Goal: Communication & Community: Answer question/provide support

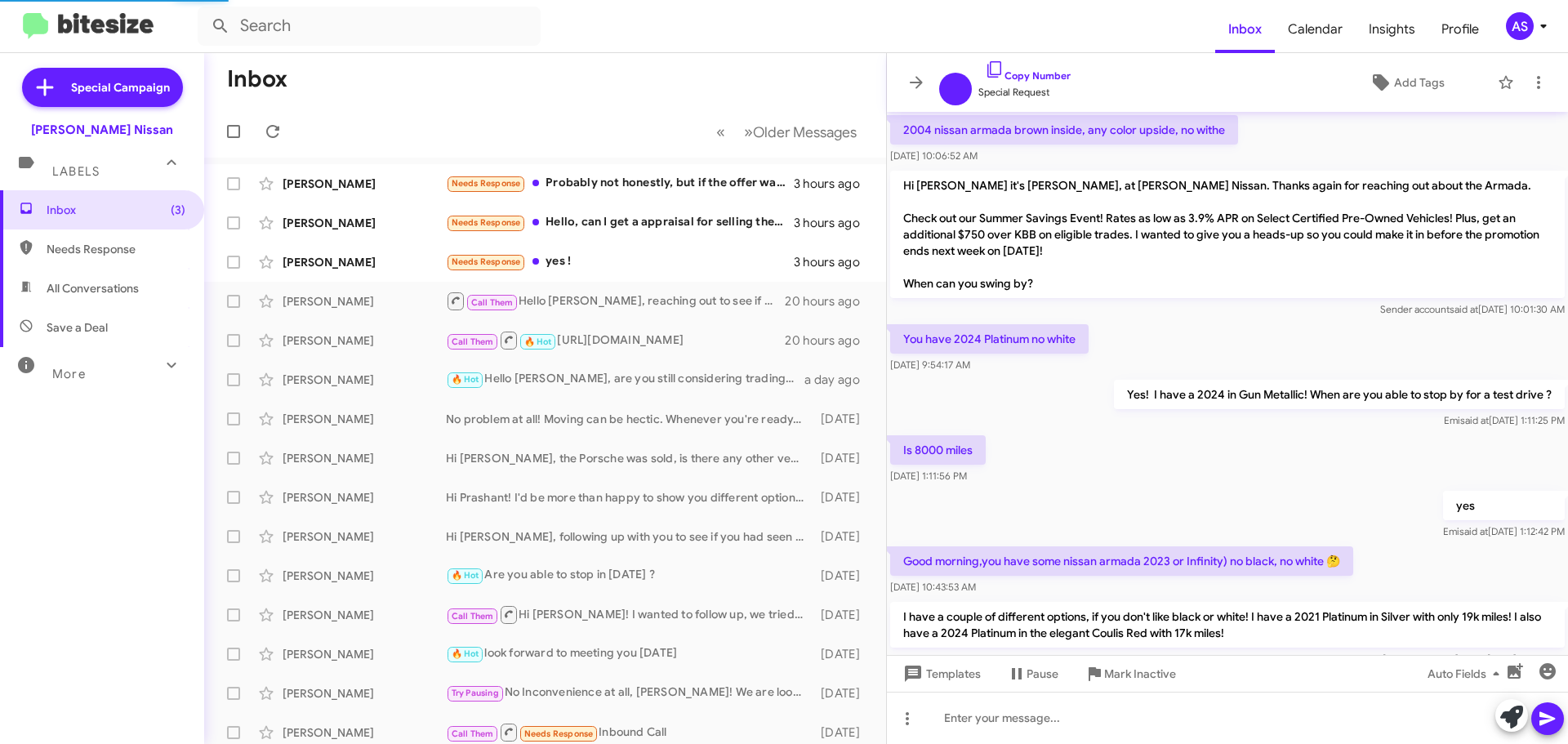
scroll to position [763, 0]
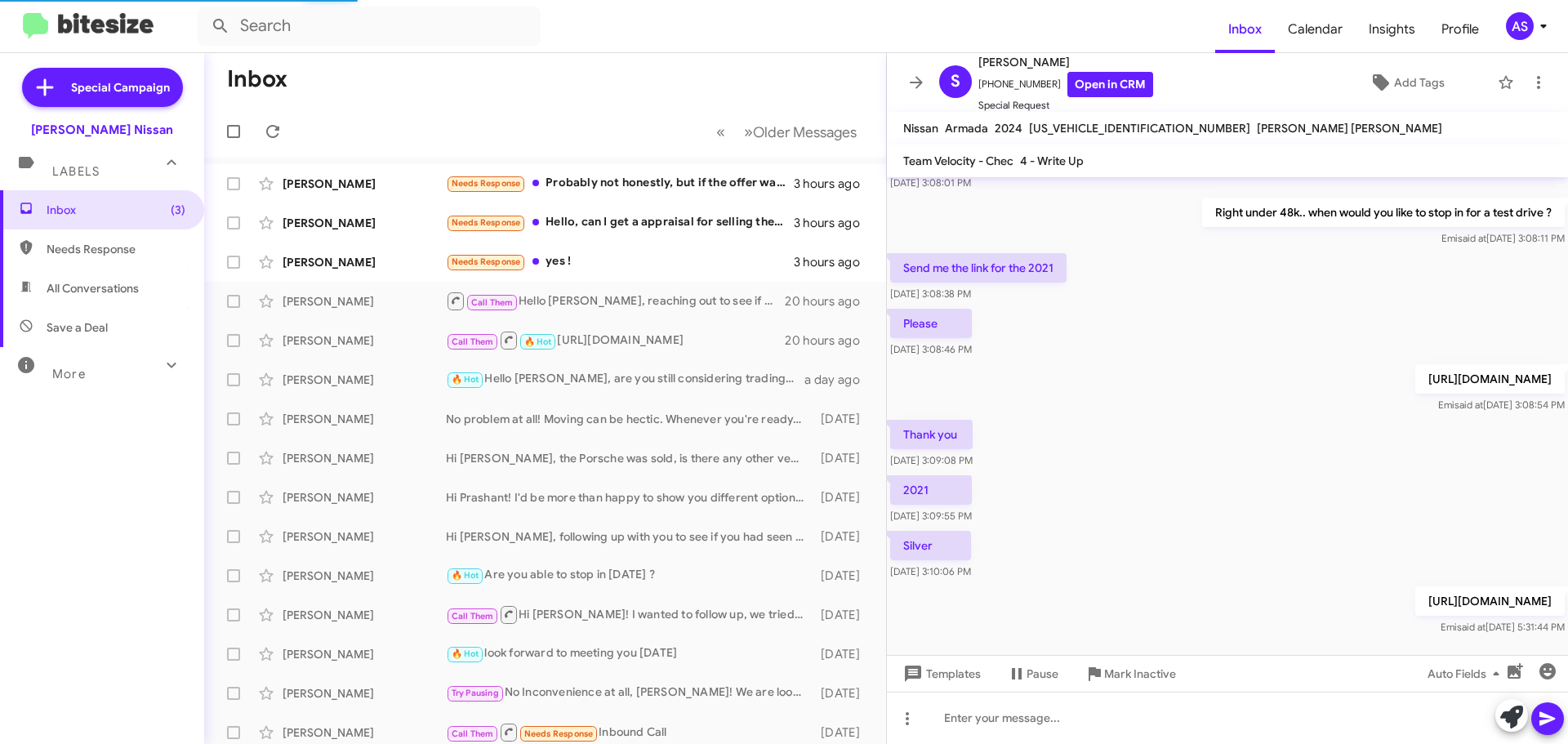
click at [90, 508] on div "Inbox (3) Needs Response All Conversations Save a Deal More Important 🔥 Hot App…" at bounding box center [102, 413] width 205 height 446
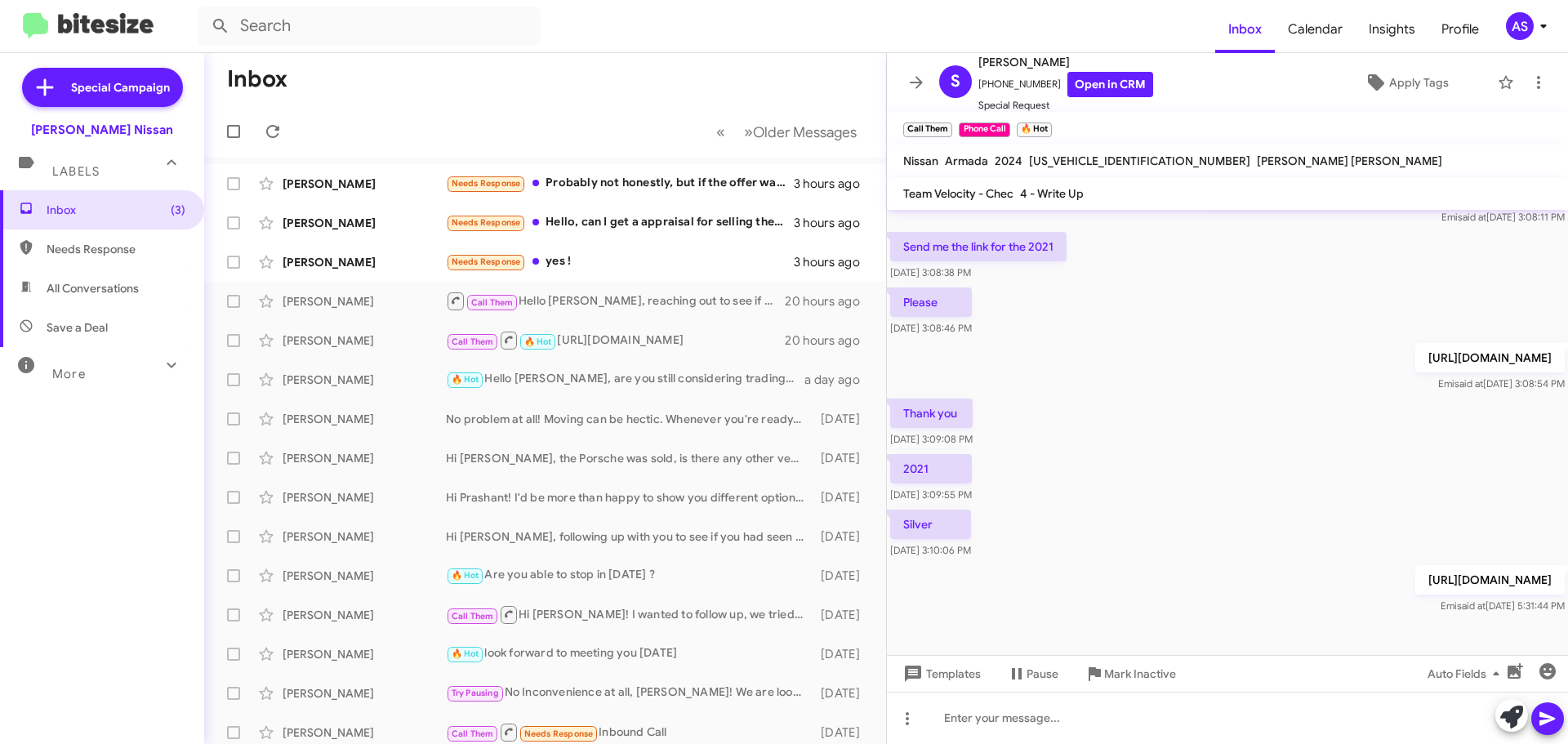
scroll to position [861, 0]
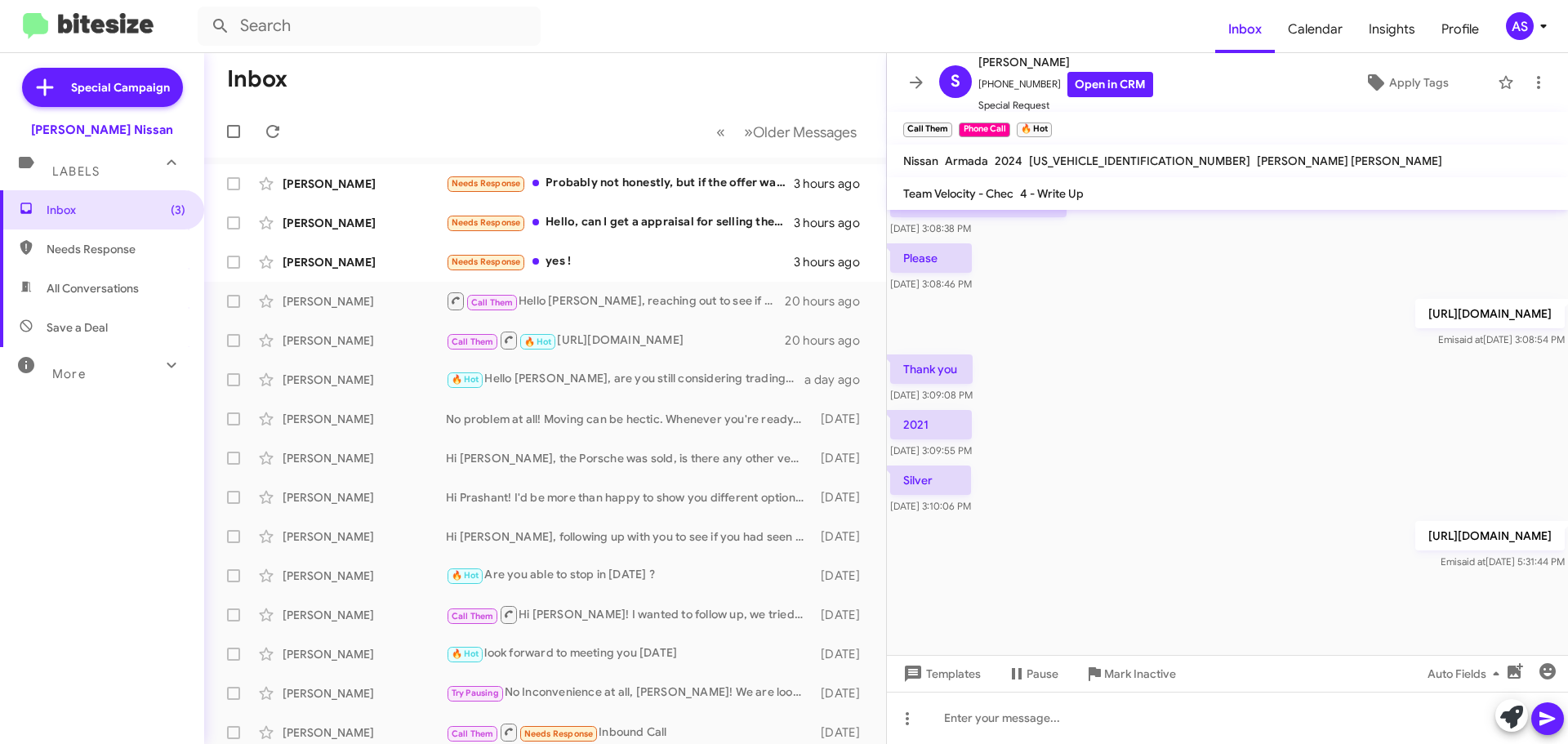
click at [52, 543] on div "Inbox (3) Needs Response All Conversations Save a Deal More Important 🔥 Hot App…" at bounding box center [102, 413] width 205 height 446
click at [54, 545] on div "Inbox (3) Needs Response All Conversations Save a Deal More Important 🔥 Hot App…" at bounding box center [102, 413] width 205 height 446
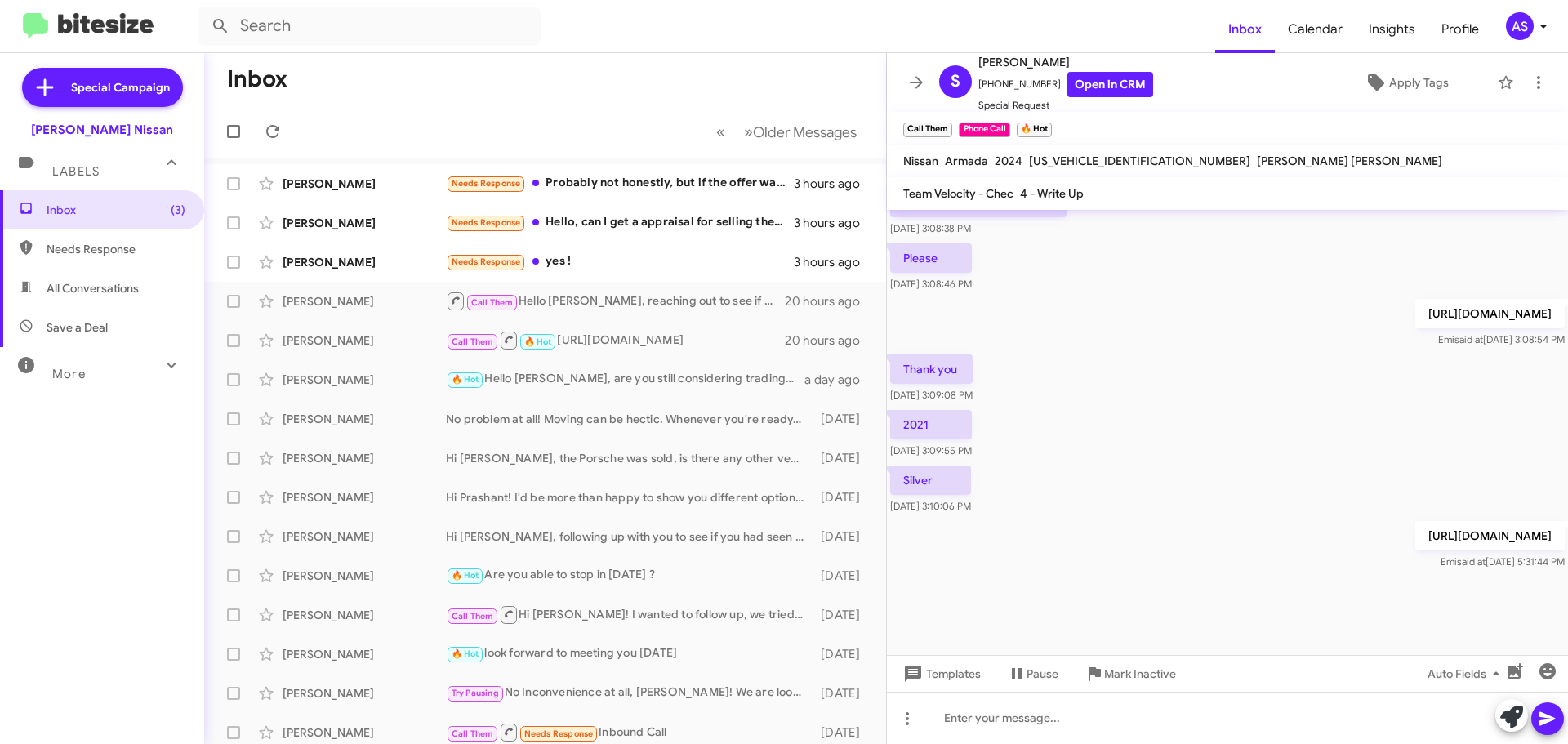
click at [97, 548] on div "Inbox (3) Needs Response All Conversations Save a Deal More Important 🔥 Hot App…" at bounding box center [102, 413] width 205 height 446
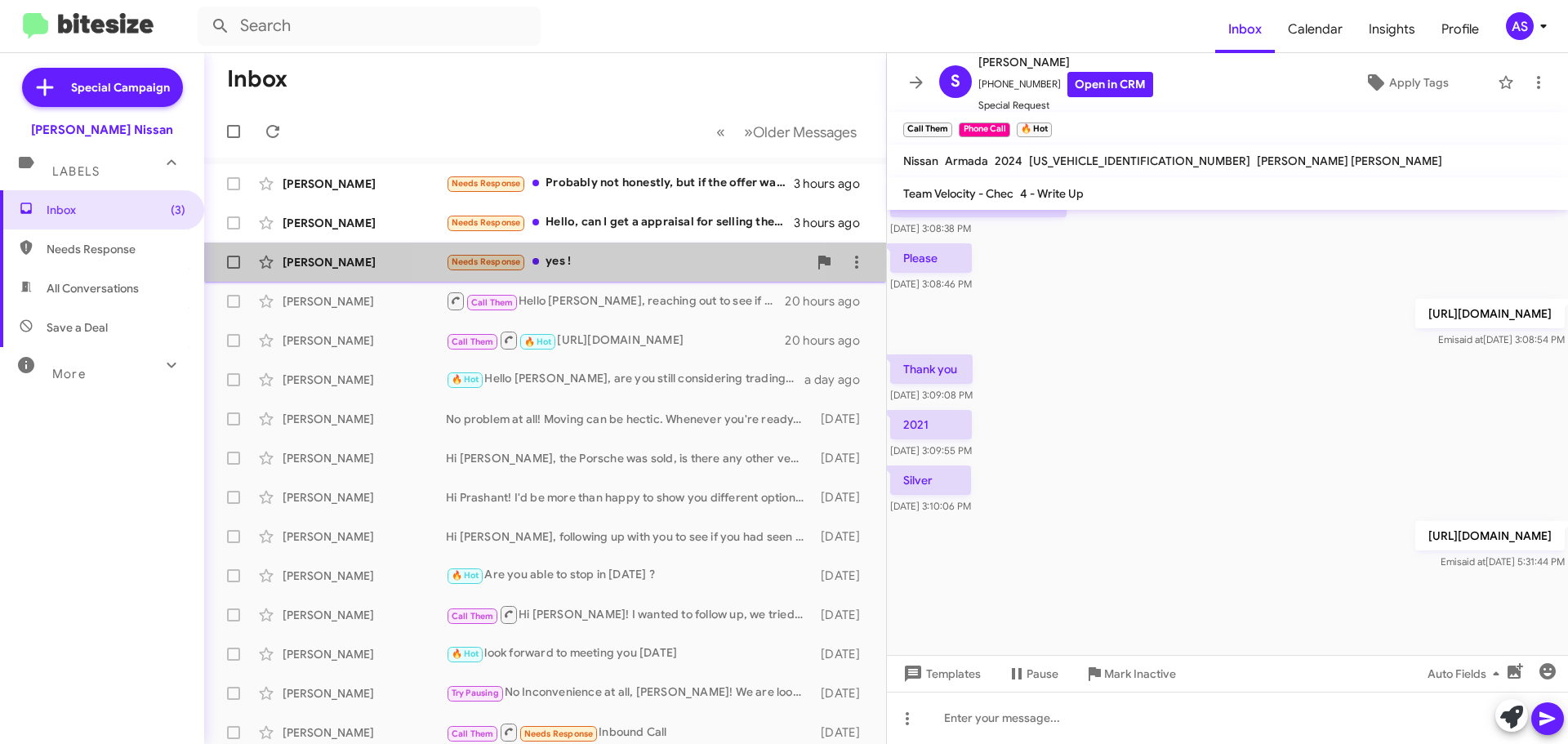
click at [560, 266] on div "Needs Response yes !" at bounding box center [626, 261] width 362 height 19
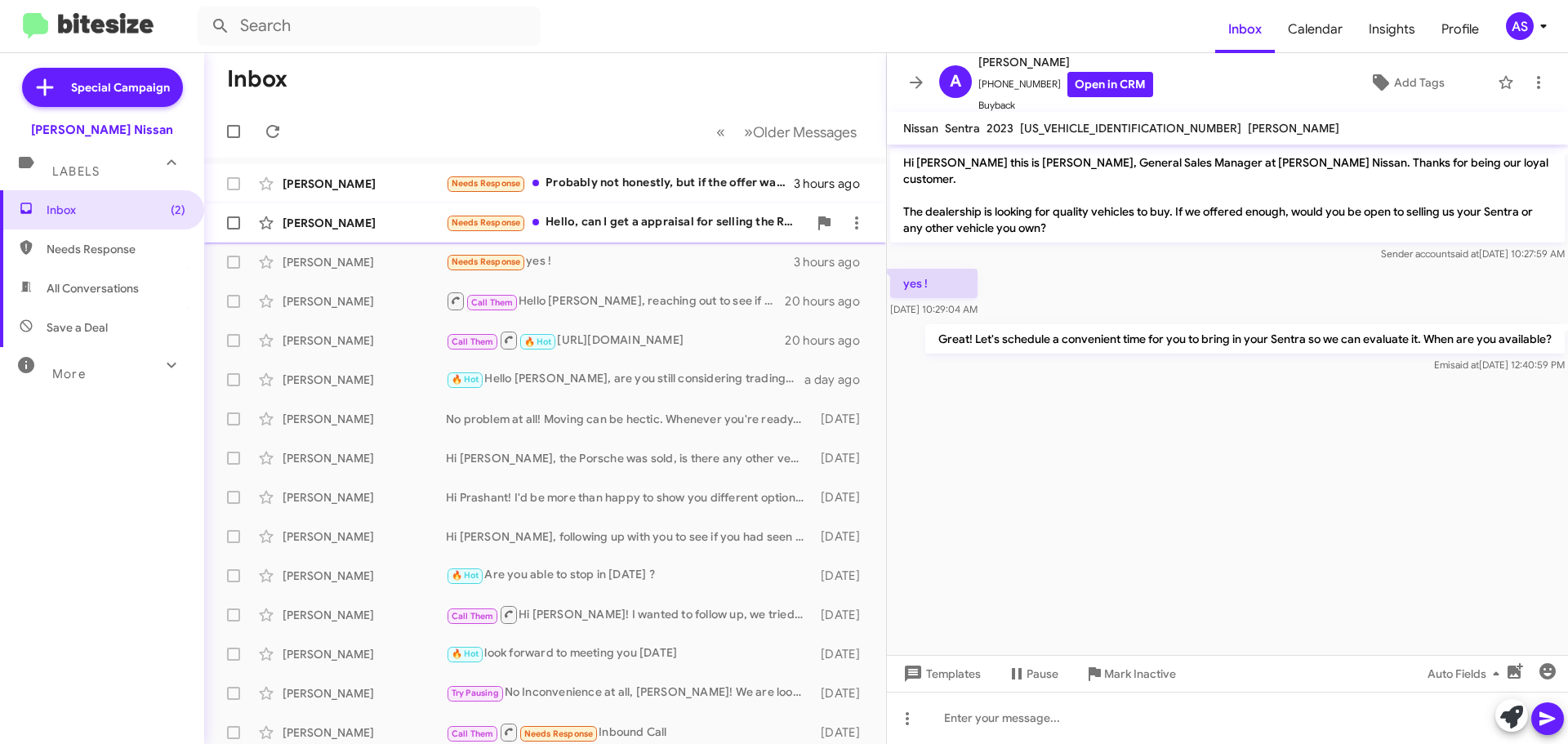
click at [722, 235] on div "[PERSON_NAME] Needs Response Hello, can I get a appraisal for selling the Rogue…" at bounding box center [545, 223] width 656 height 33
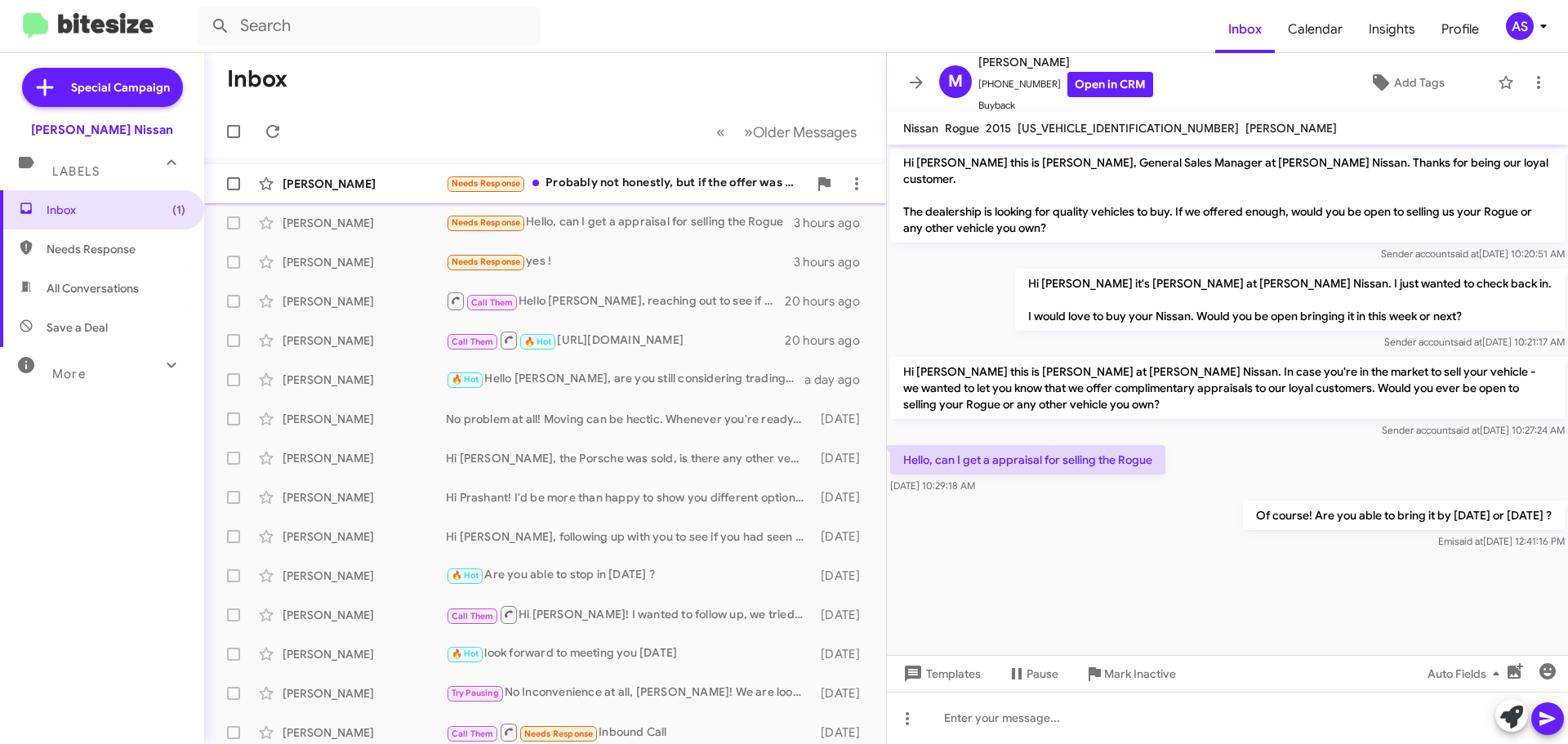
click at [691, 179] on div "Needs Response Probably not honestly, but if the offer was pretty high I might …" at bounding box center [626, 183] width 362 height 19
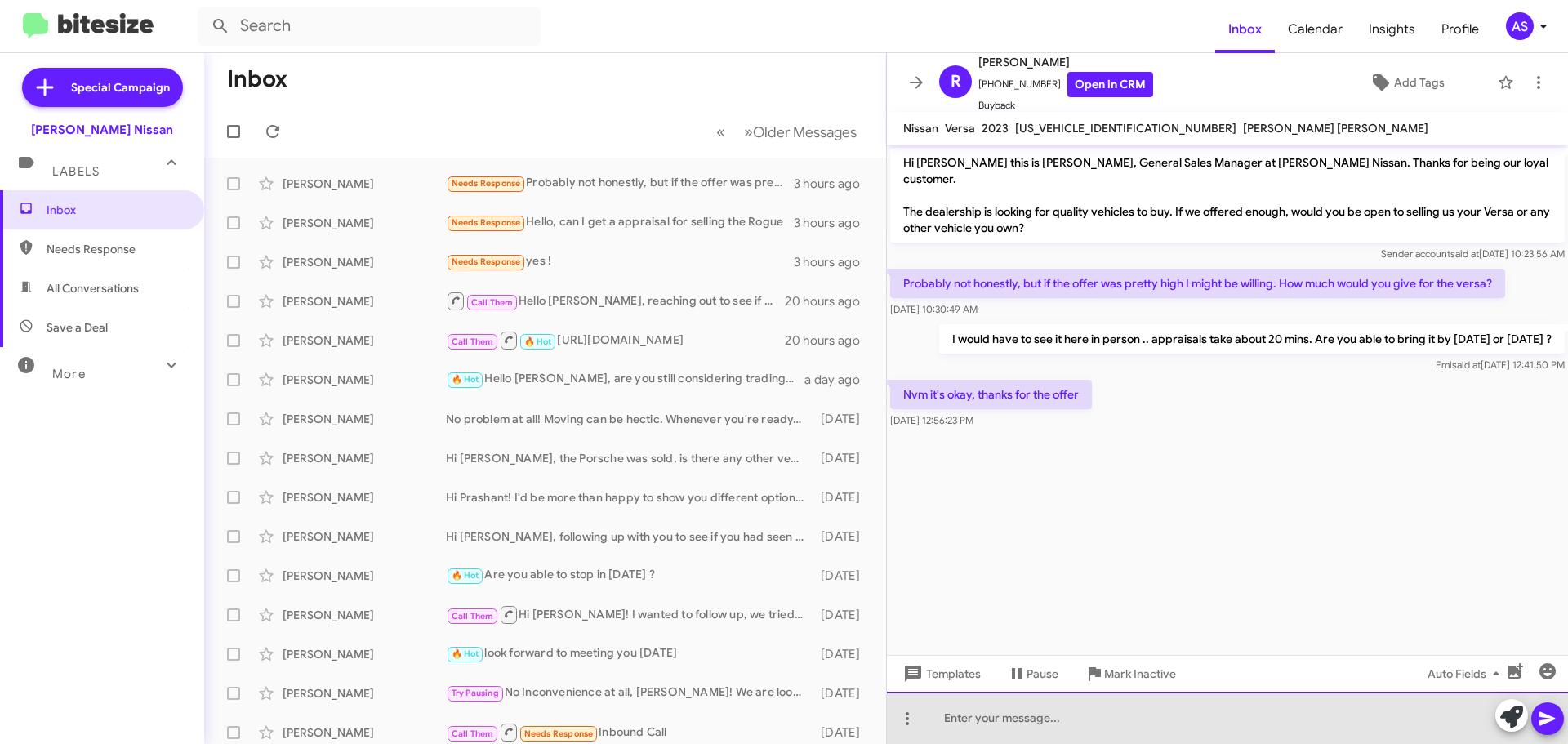
click at [1159, 715] on div at bounding box center [1227, 717] width 681 height 52
